Goal: Information Seeking & Learning: Learn about a topic

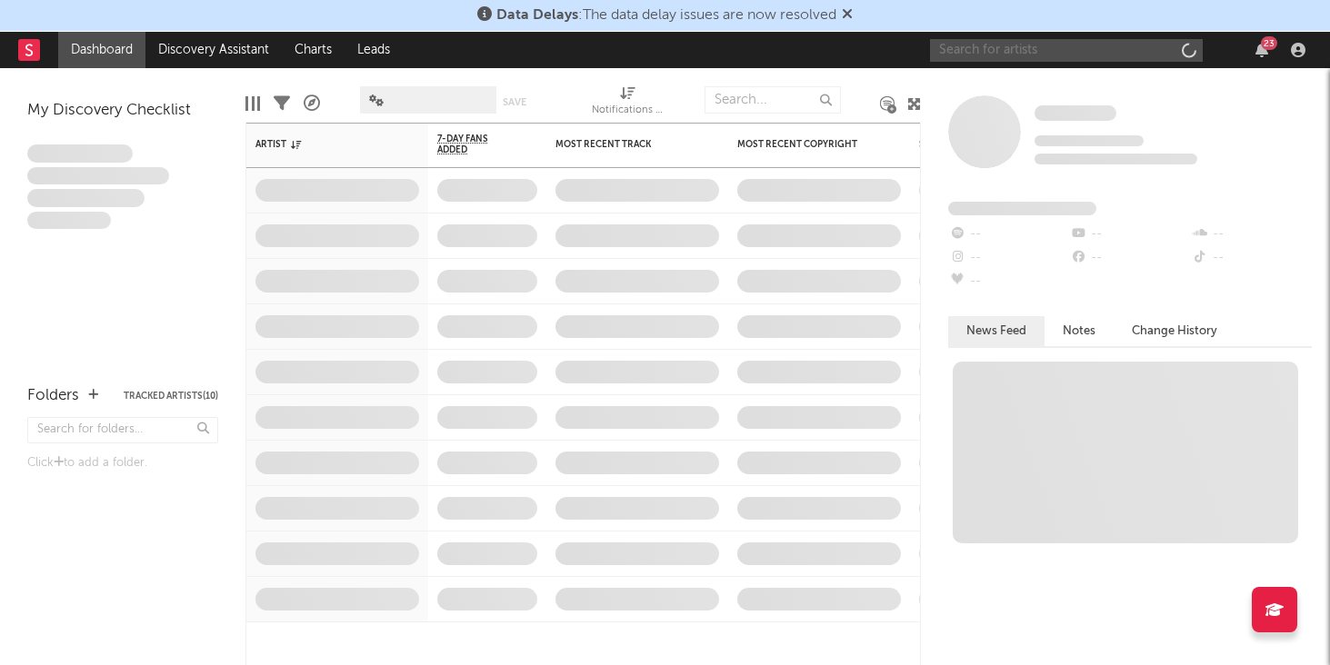
click at [964, 46] on input "text" at bounding box center [1066, 50] width 273 height 23
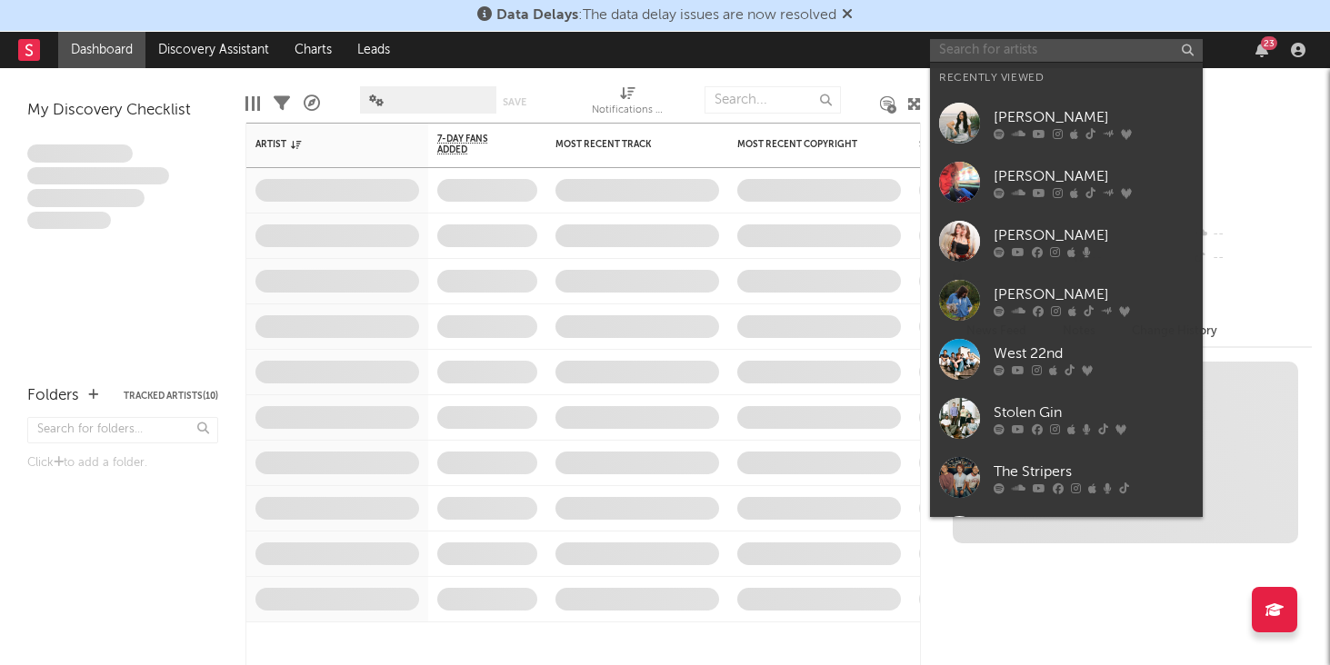
type input "b"
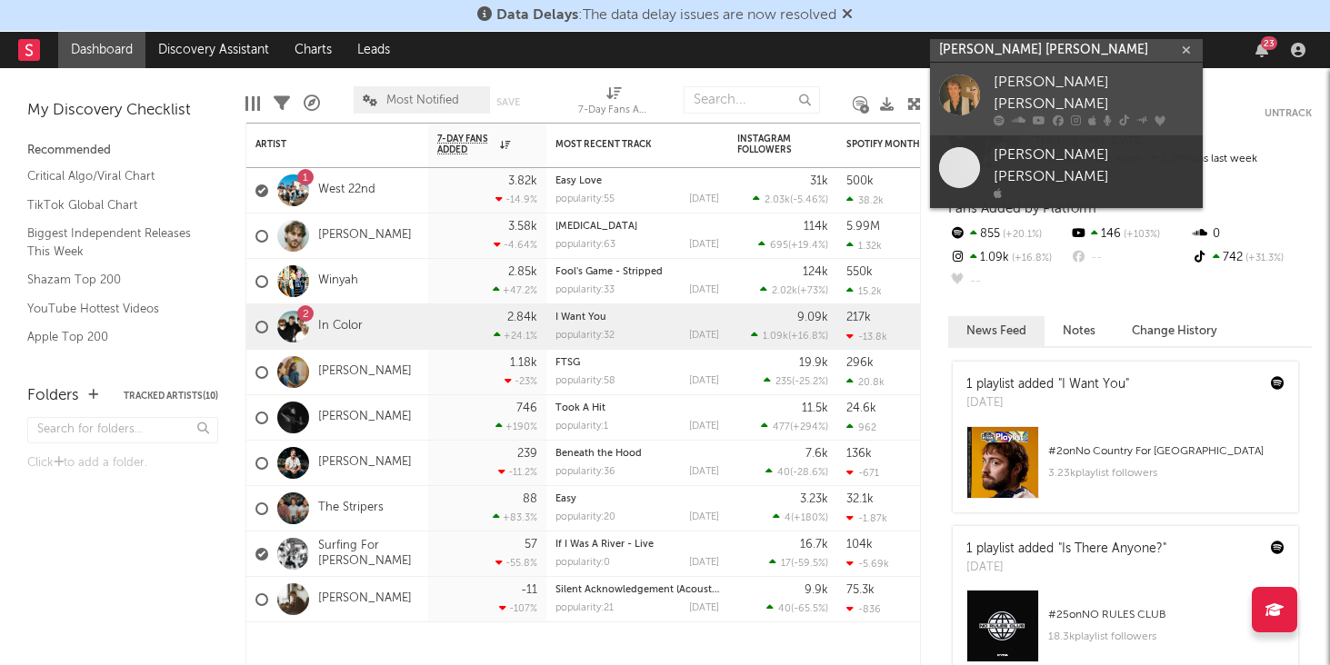
type input "[PERSON_NAME] [PERSON_NAME]"
click at [1035, 75] on div "[PERSON_NAME] [PERSON_NAME]" at bounding box center [1094, 94] width 200 height 44
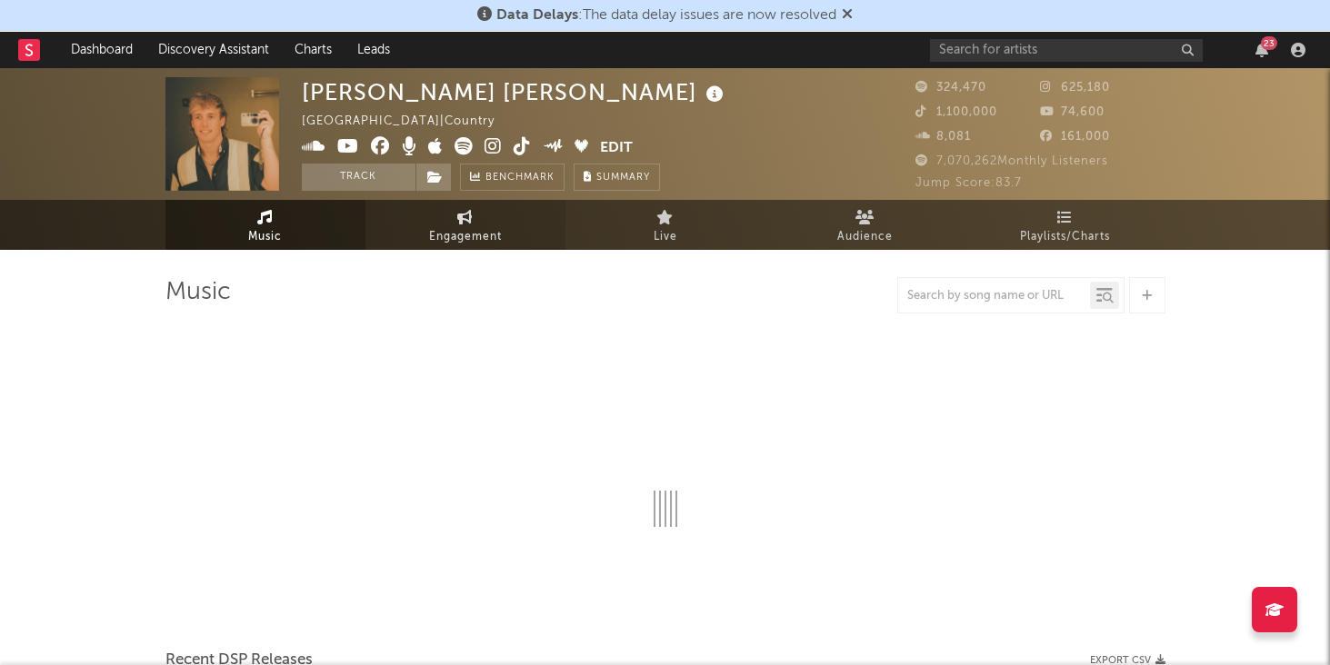
select select "6m"
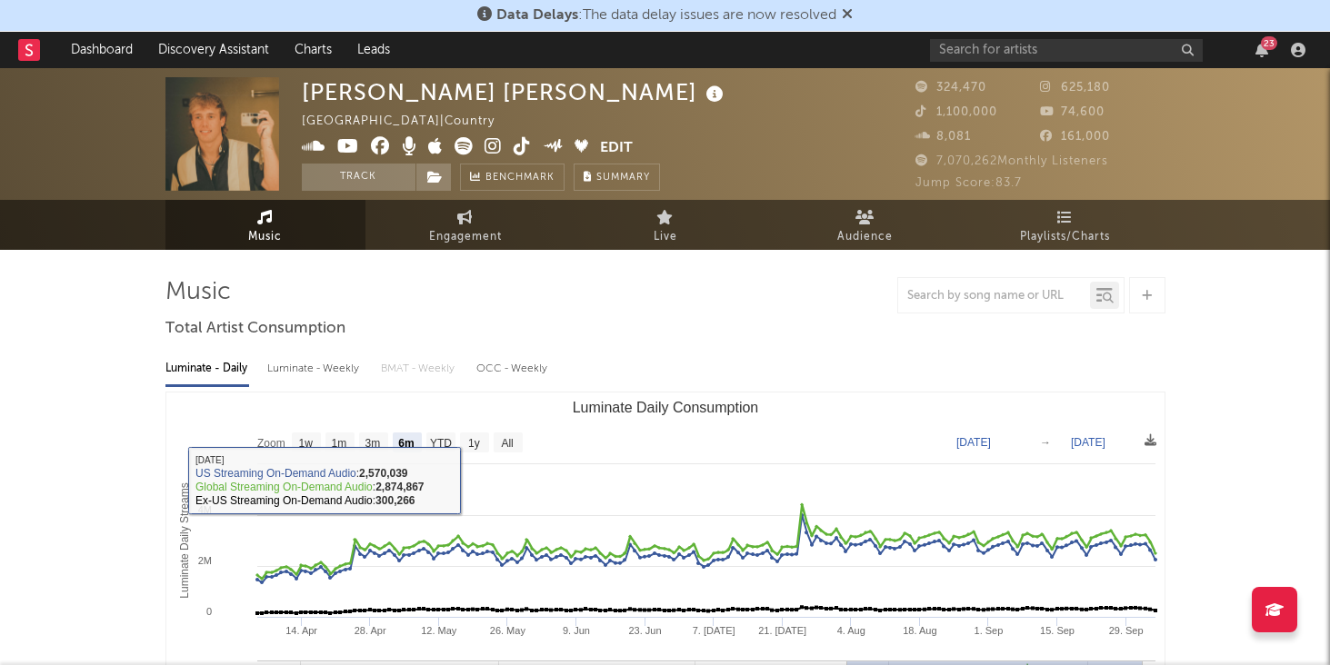
click at [328, 360] on div "Luminate - Weekly" at bounding box center [314, 369] width 95 height 31
select select "6m"
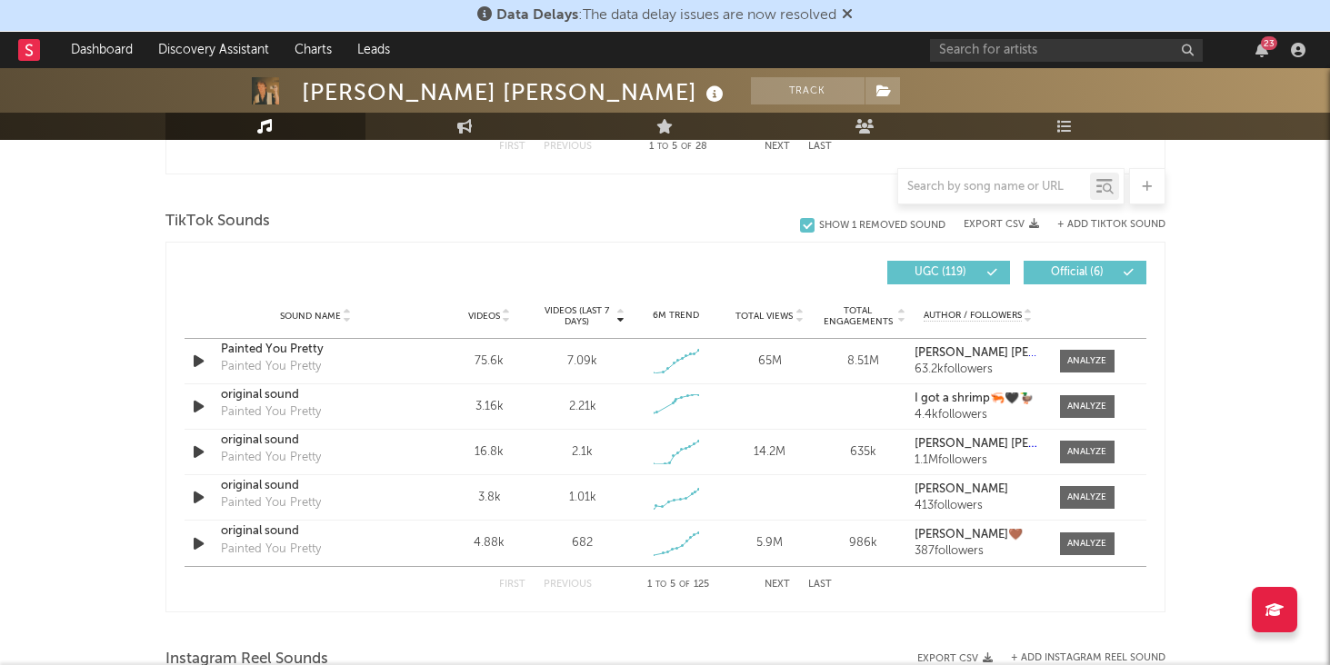
scroll to position [1120, 0]
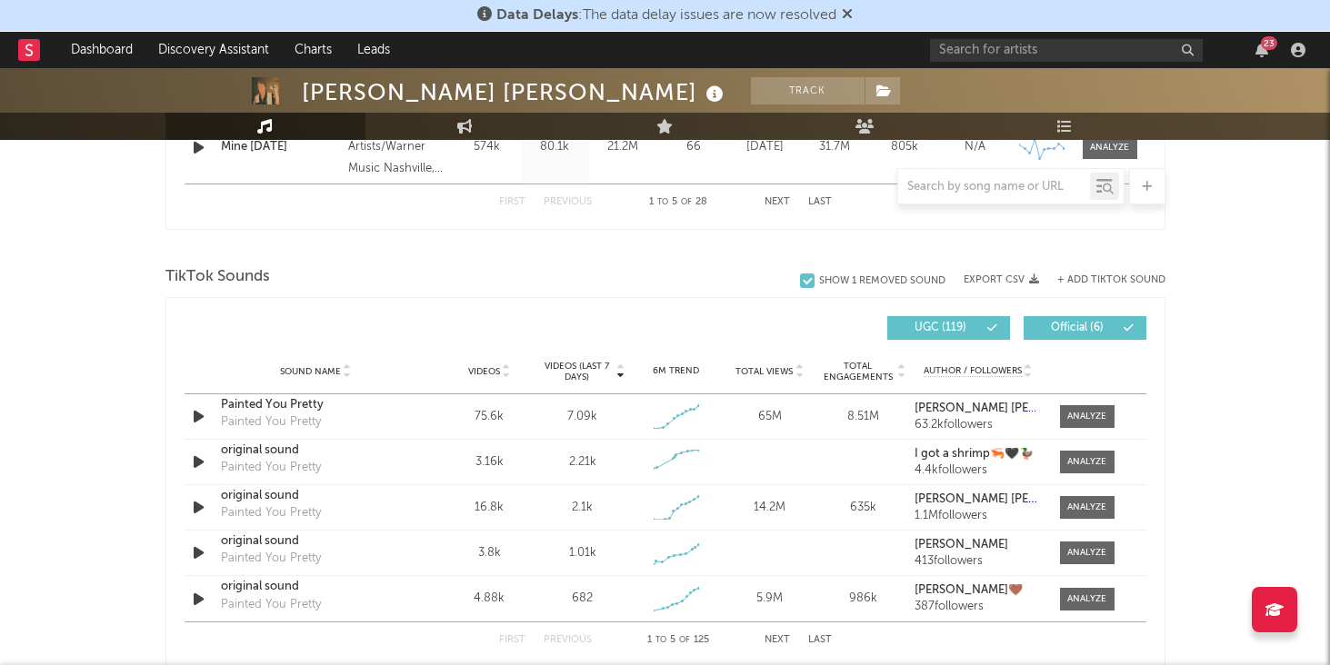
click at [771, 385] on div "Sound Name Videos Videos (last 7 days) Weekly Growth % 6M Trend Total Views Tot…" at bounding box center [666, 371] width 962 height 45
click at [771, 379] on div "Sound Name Videos Videos (last 7 days) Weekly Growth % 6M Trend Total Views Tot…" at bounding box center [666, 371] width 962 height 45
click at [771, 371] on span "Total Views" at bounding box center [763, 371] width 57 height 11
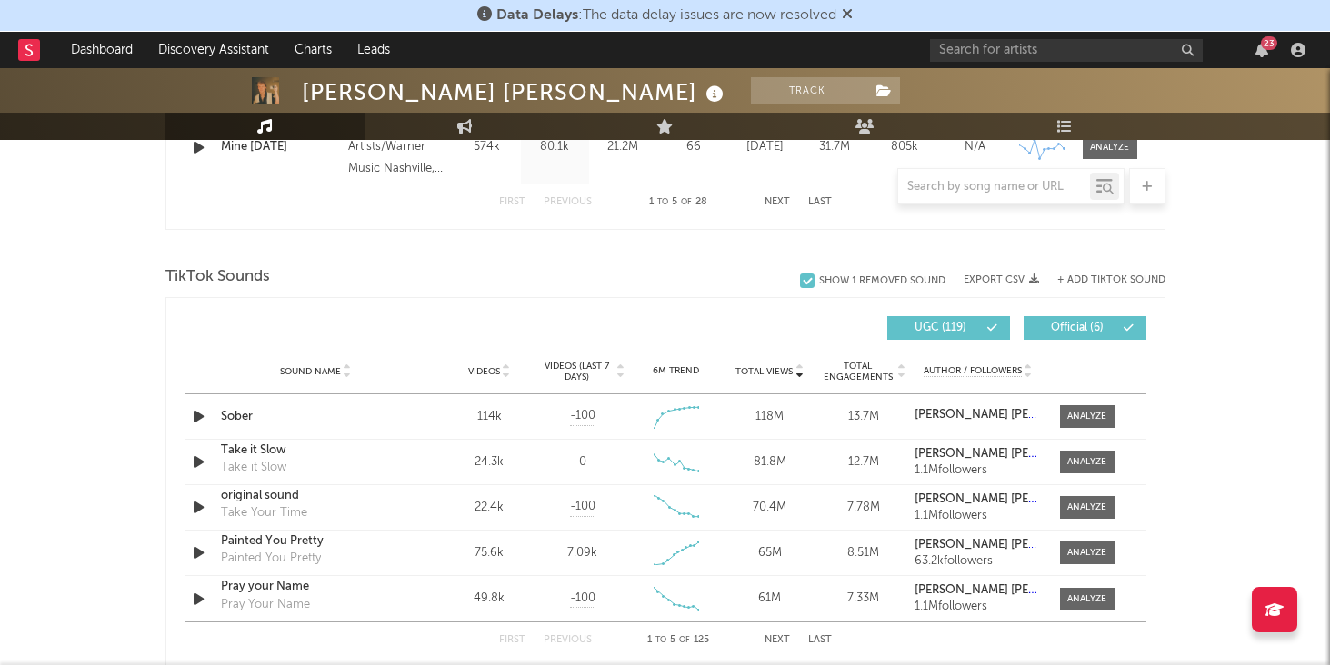
click at [584, 373] on span "Videos (last 7 days)" at bounding box center [577, 372] width 74 height 22
